Goal: Task Accomplishment & Management: Manage account settings

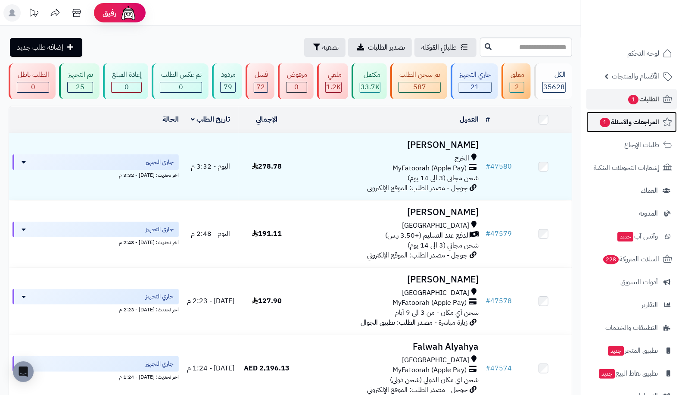
click at [625, 125] on span "المراجعات والأسئلة 1" at bounding box center [629, 122] width 60 height 12
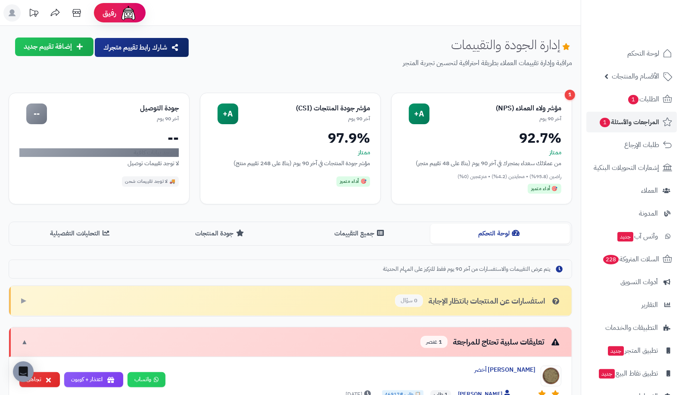
scroll to position [215, 0]
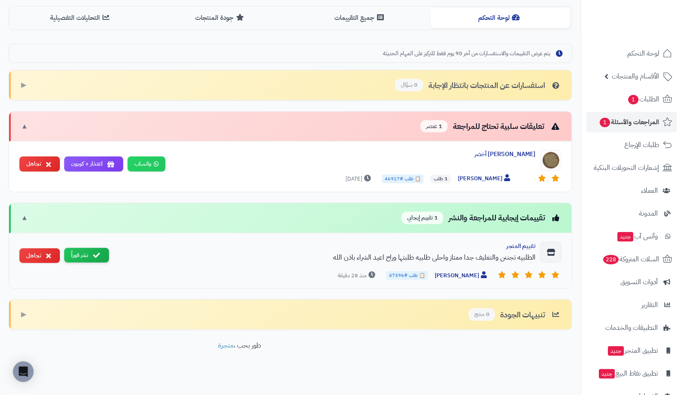
click at [100, 248] on button "نشر فوراً" at bounding box center [86, 255] width 45 height 15
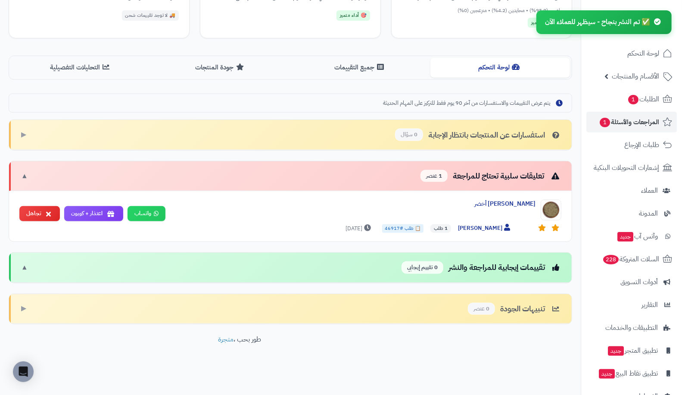
scroll to position [160, 0]
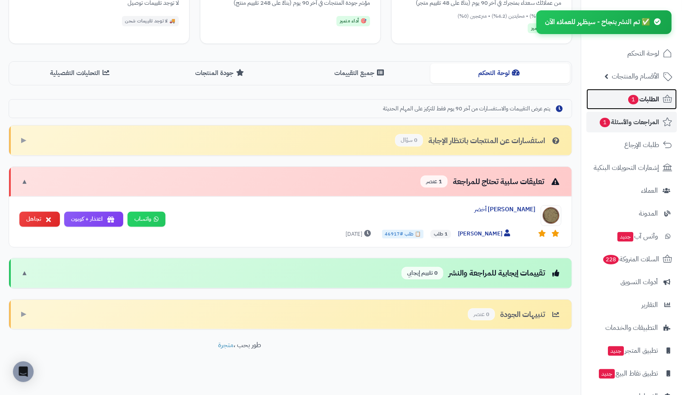
click at [654, 93] on span "الطلبات 1" at bounding box center [643, 99] width 32 height 12
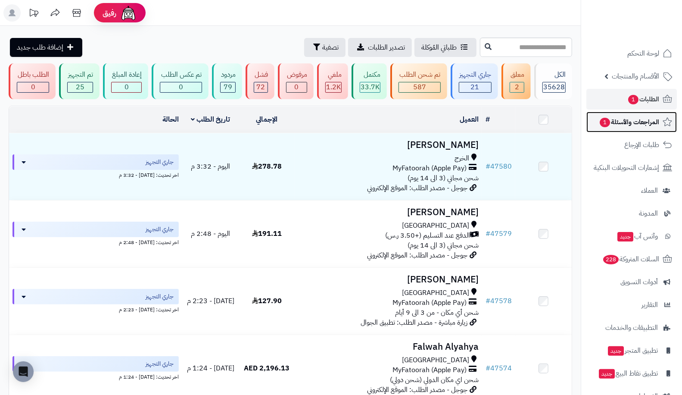
click at [639, 126] on span "المراجعات والأسئلة 1" at bounding box center [629, 122] width 60 height 12
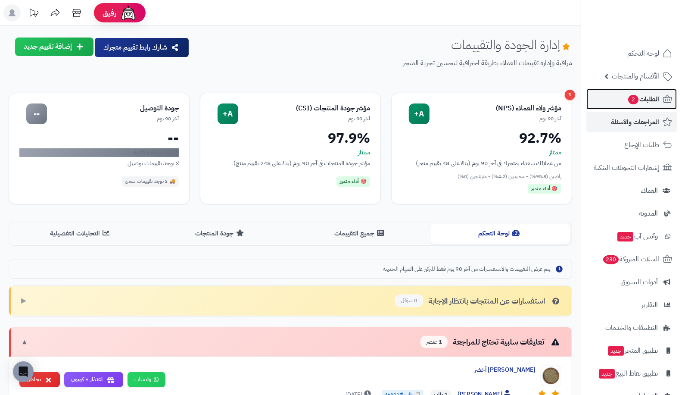
click at [638, 103] on span "الطلبات 2" at bounding box center [643, 99] width 32 height 12
